Goal: Task Accomplishment & Management: Complete application form

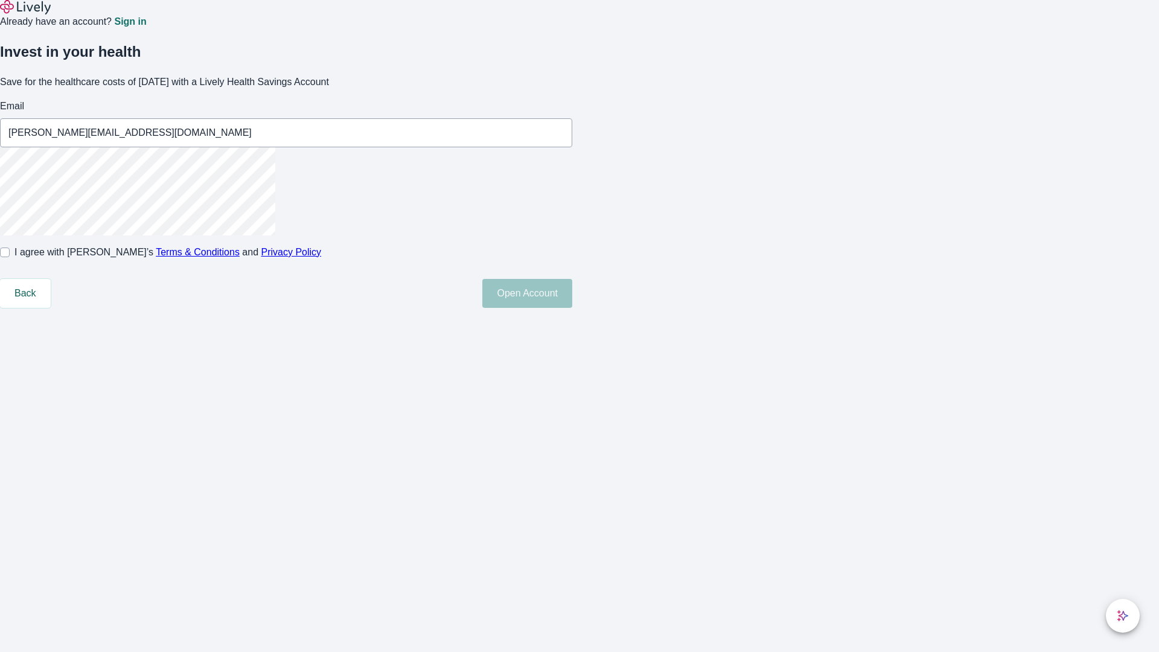
click at [10, 257] on input "I agree with Lively’s Terms & Conditions and Privacy Policy" at bounding box center [5, 253] width 10 height 10
checkbox input "true"
click at [572, 308] on button "Open Account" at bounding box center [527, 293] width 90 height 29
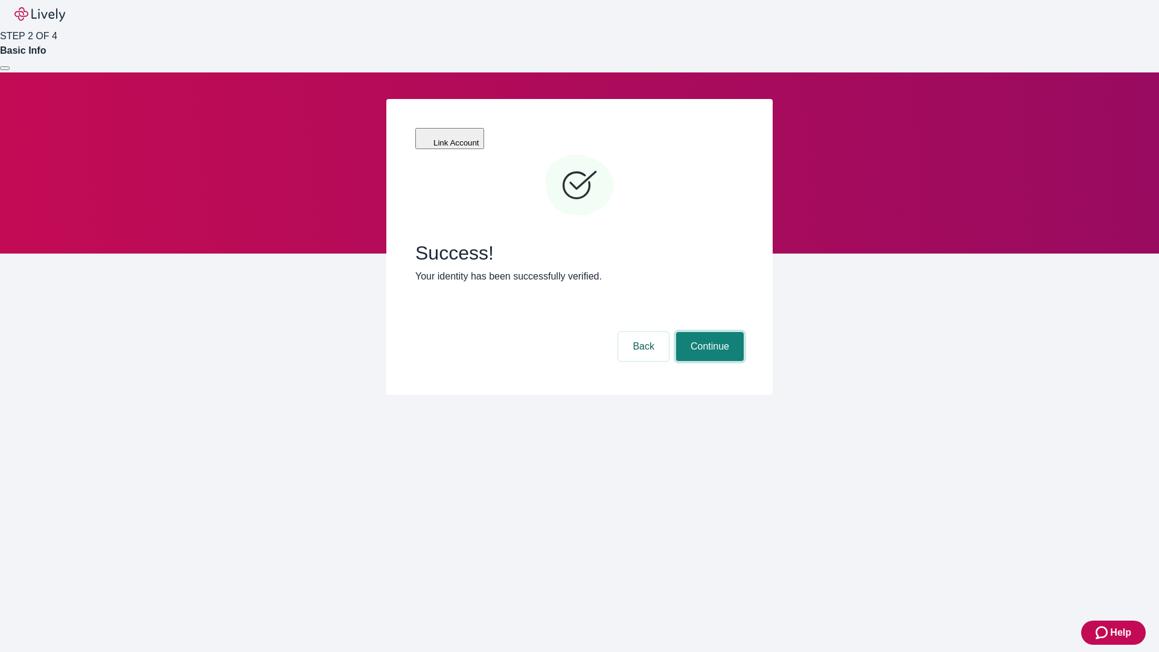
click at [708, 332] on button "Continue" at bounding box center [710, 346] width 68 height 29
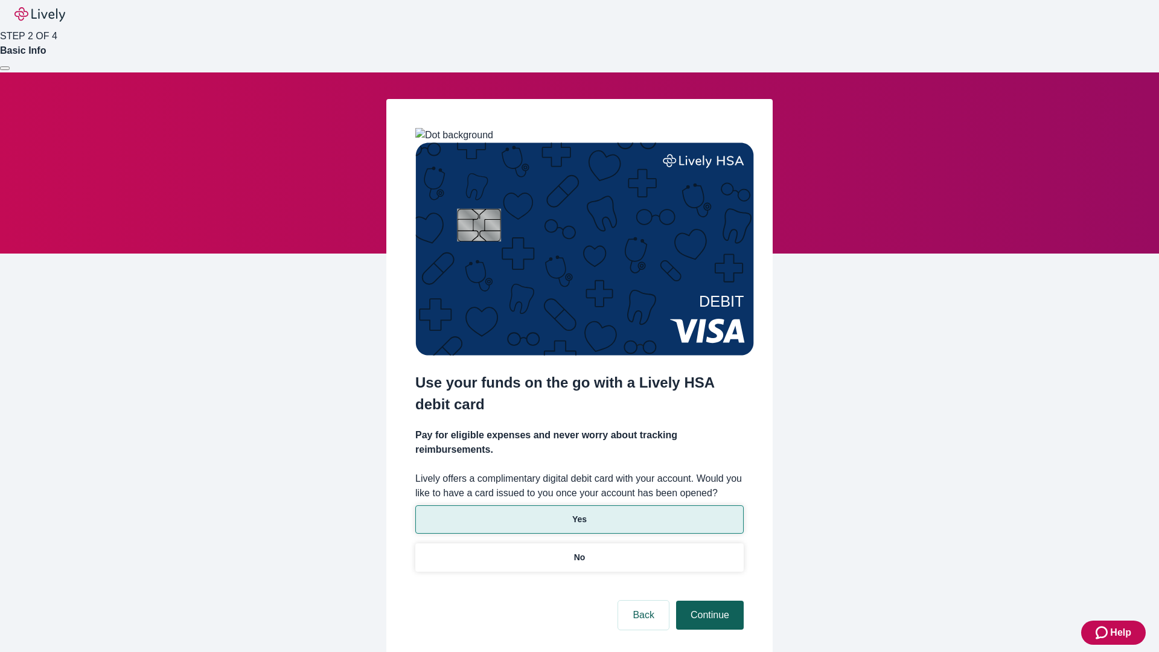
click at [579, 551] on p "No" at bounding box center [579, 557] width 11 height 13
click at [708, 601] on button "Continue" at bounding box center [710, 615] width 68 height 29
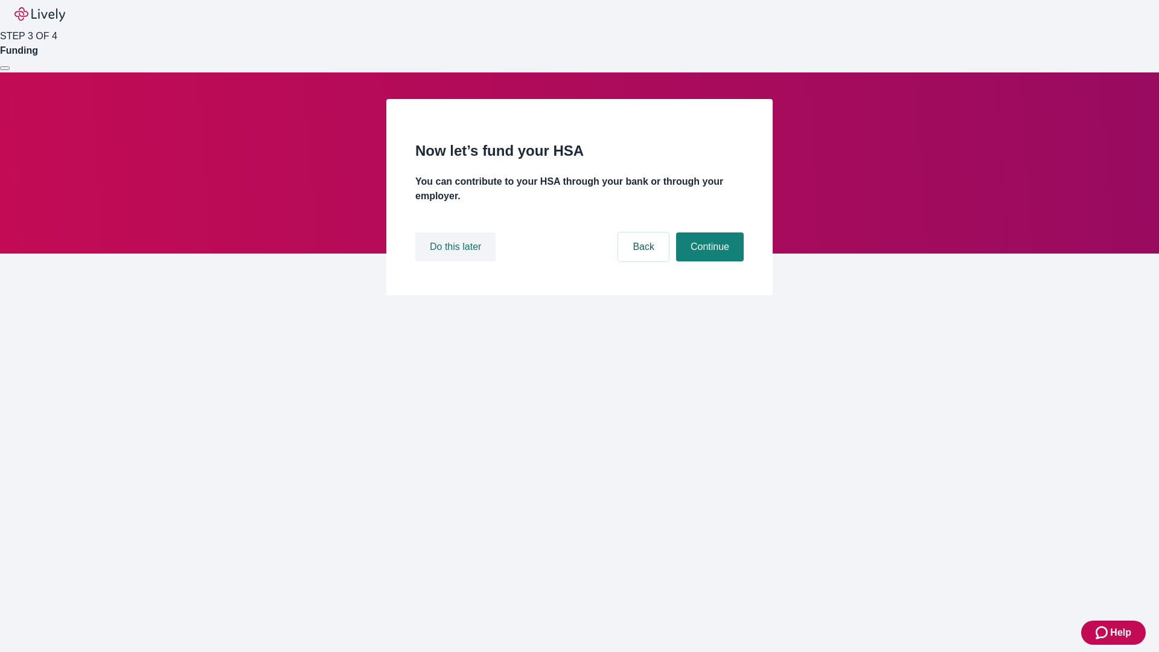
click at [457, 261] on button "Do this later" at bounding box center [455, 246] width 80 height 29
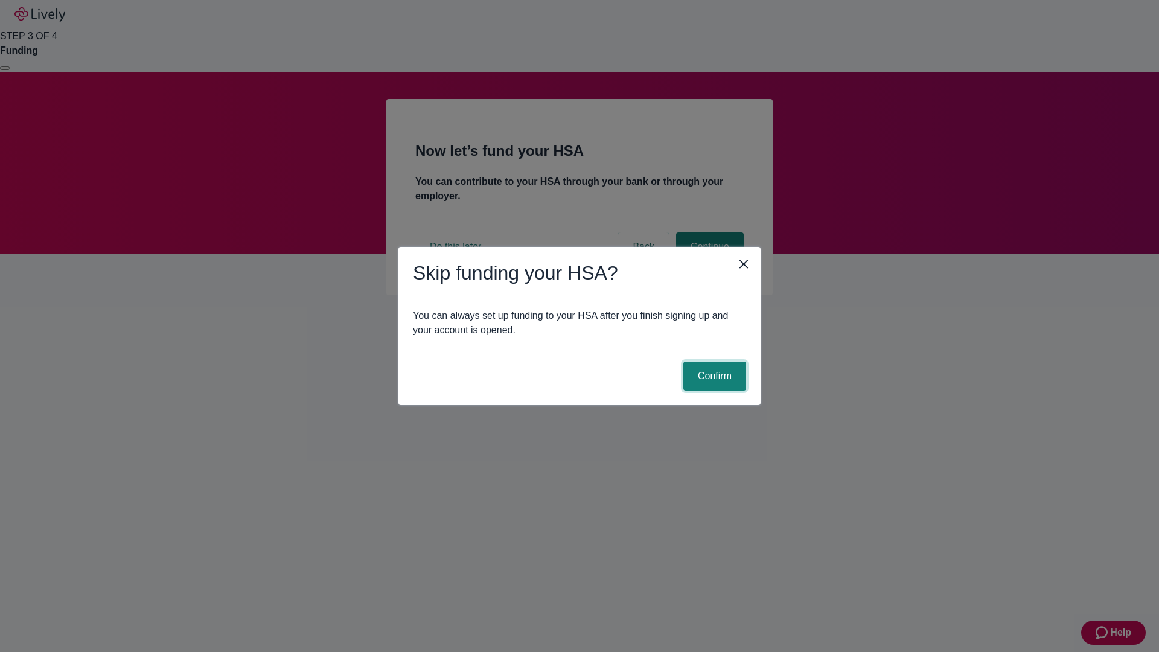
click at [713, 376] on button "Confirm" at bounding box center [714, 376] width 63 height 29
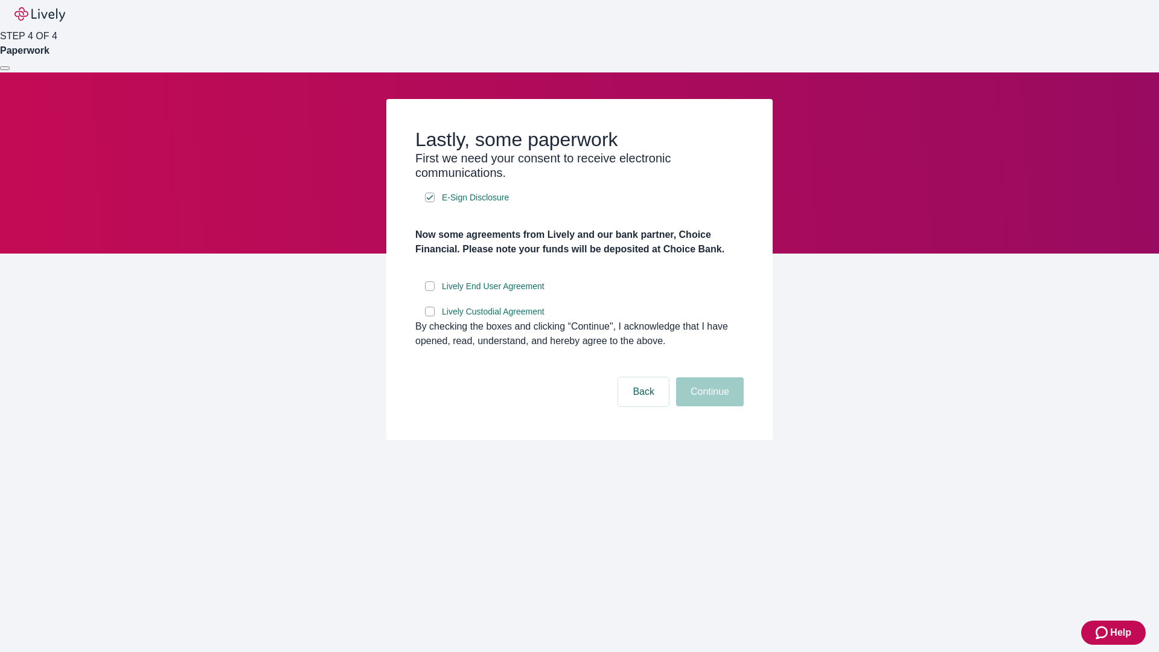
click at [430, 291] on input "Lively End User Agreement" at bounding box center [430, 286] width 10 height 10
checkbox input "true"
click at [430, 316] on input "Lively Custodial Agreement" at bounding box center [430, 312] width 10 height 10
checkbox input "true"
click at [708, 406] on button "Continue" at bounding box center [710, 391] width 68 height 29
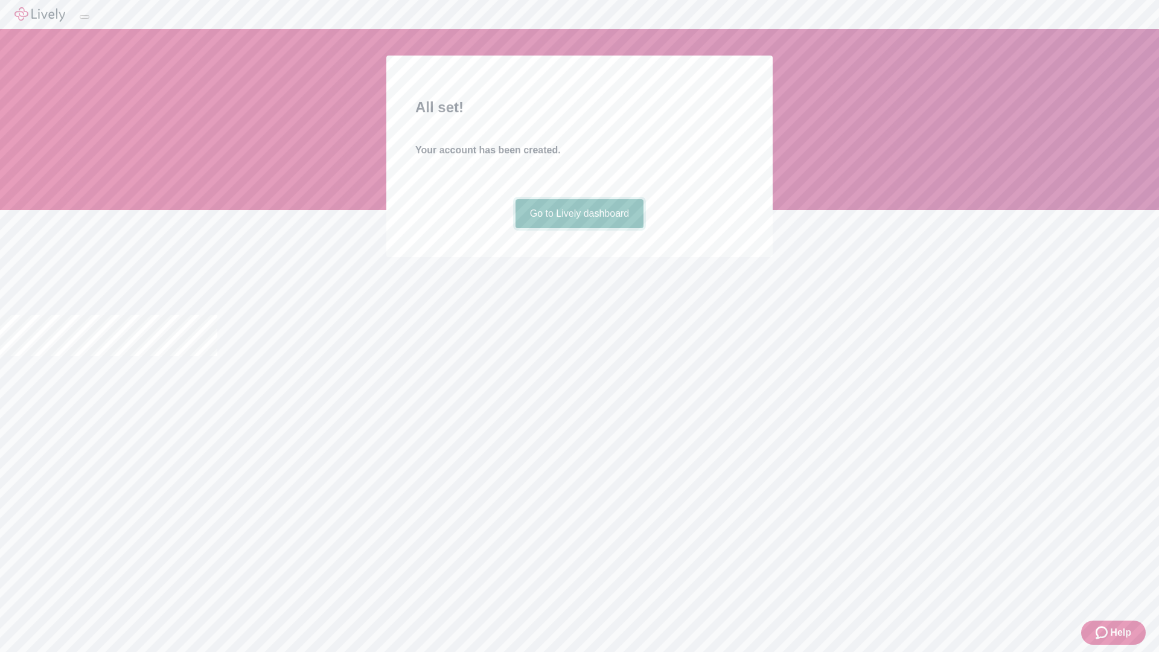
click at [579, 228] on link "Go to Lively dashboard" at bounding box center [580, 213] width 129 height 29
